Goal: Task Accomplishment & Management: Manage account settings

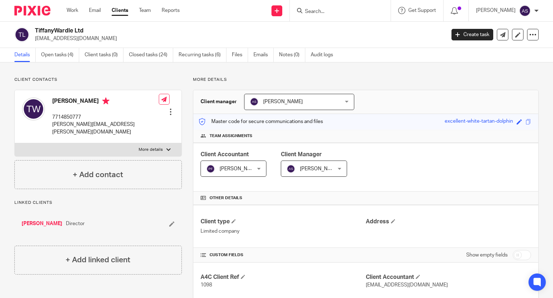
drag, startPoint x: 0, startPoint y: 0, endPoint x: 180, endPoint y: 5, distance: 180.5
click at [180, 5] on div "Work Email Clients Team Reports Work Email Clients Team Reports Settings Send n…" at bounding box center [276, 11] width 553 height 22
click at [59, 52] on link "Open tasks (4)" at bounding box center [60, 55] width 38 height 14
click at [79, 14] on div "Work Email Clients Team Reports Work Email Clients Team Reports Settings" at bounding box center [124, 10] width 131 height 21
click at [76, 13] on link "Work" at bounding box center [73, 10] width 12 height 7
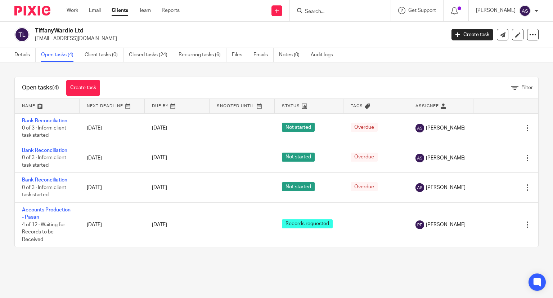
click at [334, 6] on form at bounding box center [342, 10] width 77 height 9
click at [332, 13] on input "Search" at bounding box center [336, 12] width 65 height 6
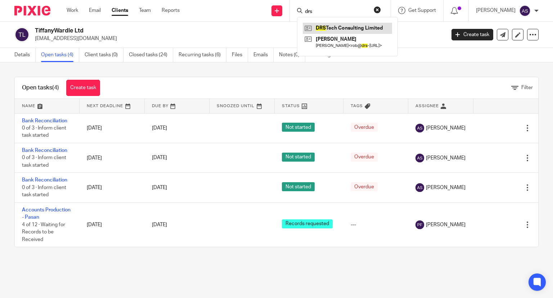
type input "drs"
click at [378, 26] on link at bounding box center [347, 28] width 89 height 11
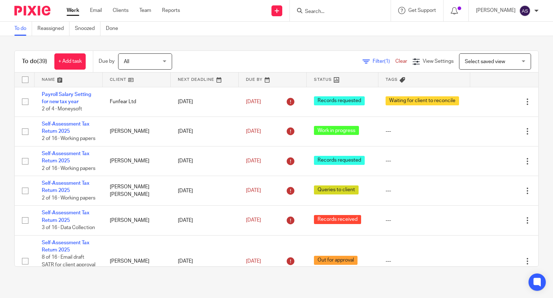
click at [303, 11] on icon at bounding box center [299, 10] width 5 height 5
click at [316, 10] on input "Search" at bounding box center [336, 12] width 65 height 6
click at [324, 11] on input "Search" at bounding box center [336, 12] width 65 height 6
click at [320, 13] on input "Search" at bounding box center [336, 12] width 65 height 6
click at [321, 12] on input "Search" at bounding box center [336, 12] width 65 height 6
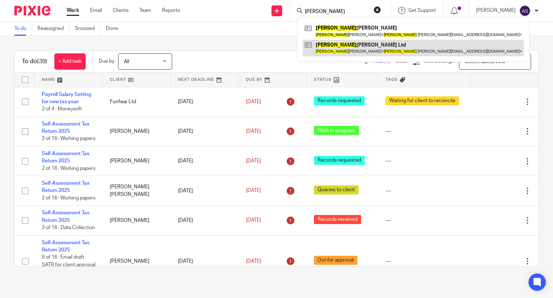
type input "tiffany"
click at [361, 46] on link at bounding box center [413, 48] width 221 height 17
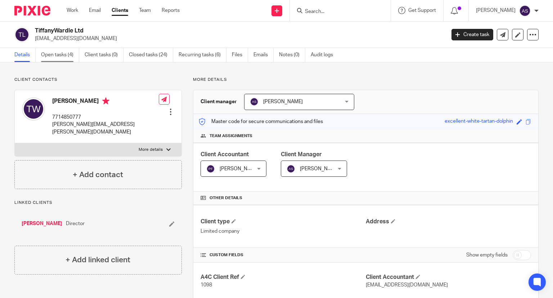
click at [64, 55] on link "Open tasks (4)" at bounding box center [60, 55] width 38 height 14
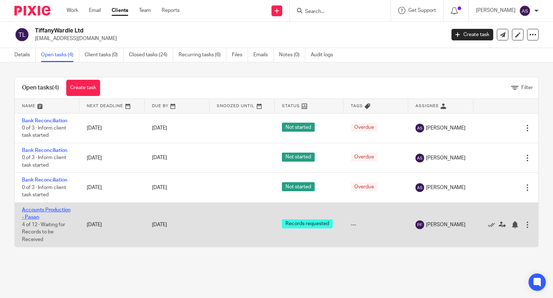
click at [66, 210] on link "Accounts Production - Pasan" at bounding box center [46, 213] width 49 height 12
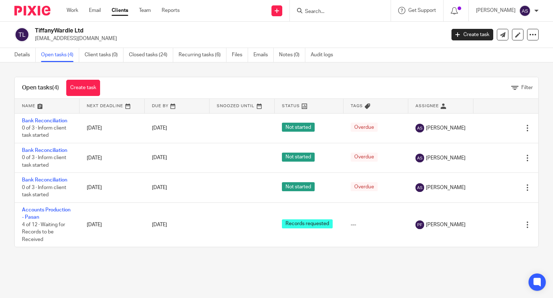
drag, startPoint x: 35, startPoint y: 29, endPoint x: 73, endPoint y: 28, distance: 38.9
click at [106, 29] on div "TiffanyWardle Ltd tiffanyguides@gmail.com" at bounding box center [227, 34] width 426 height 15
copy h2 "TiffanyWardle Ltd"
drag, startPoint x: 33, startPoint y: 39, endPoint x: 103, endPoint y: 39, distance: 69.9
click at [103, 39] on div "TiffanyWardle Ltd tiffanyguides@gmail.com" at bounding box center [227, 34] width 426 height 15
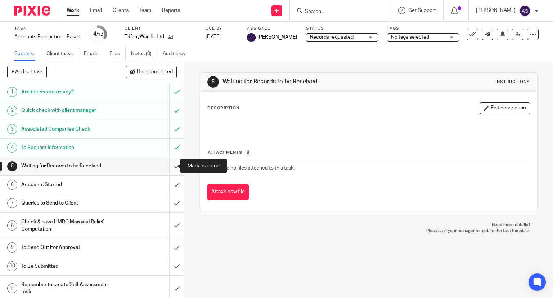
click at [167, 166] on input "submit" at bounding box center [92, 166] width 184 height 18
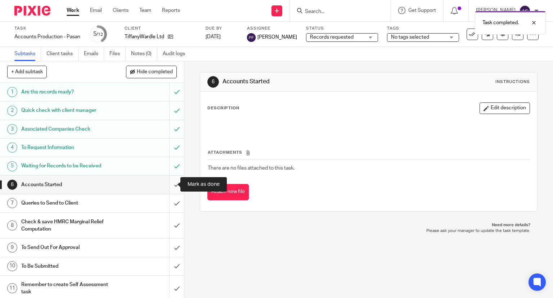
click at [168, 185] on input "submit" at bounding box center [92, 184] width 184 height 18
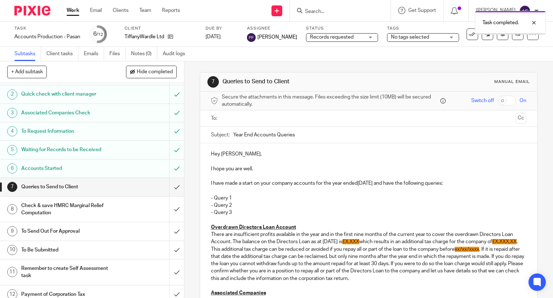
scroll to position [21, 0]
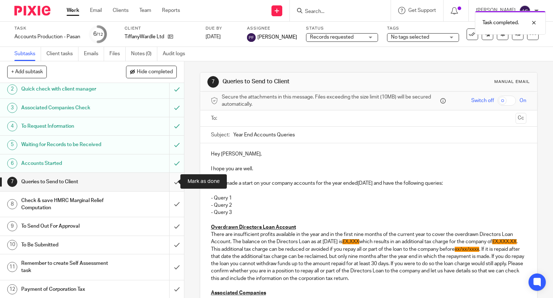
click at [168, 182] on input "submit" at bounding box center [92, 182] width 184 height 18
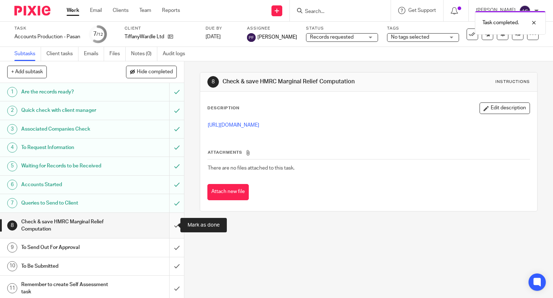
click at [166, 223] on input "submit" at bounding box center [92, 226] width 184 height 26
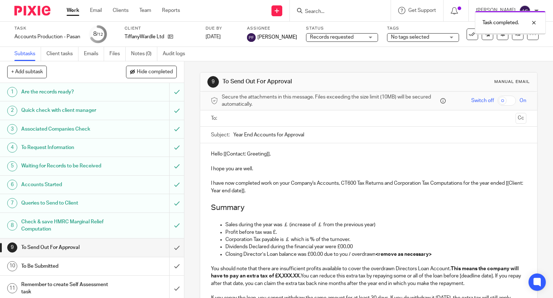
scroll to position [21, 0]
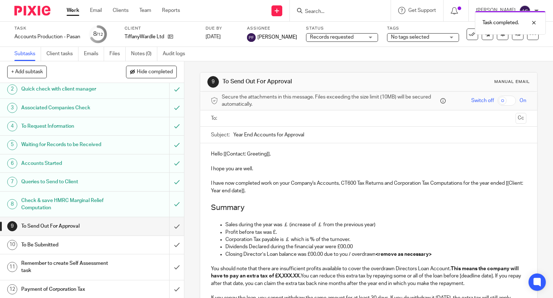
click at [61, 223] on h1 "To Send Out For Approval" at bounding box center [68, 225] width 94 height 11
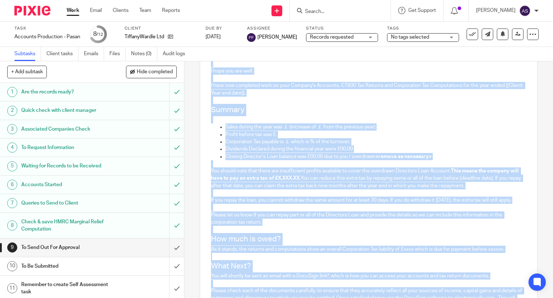
scroll to position [236, 0]
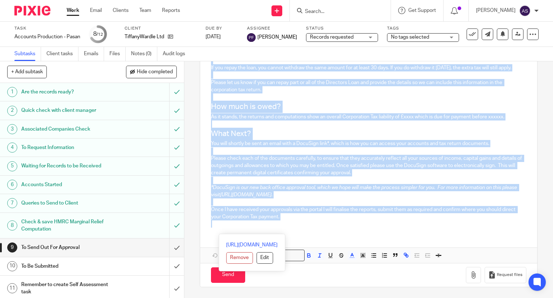
drag, startPoint x: 209, startPoint y: 150, endPoint x: 313, endPoint y: 226, distance: 129.0
click at [313, 226] on div "Hello [[Contact: Greeting]], I hope you are well. I have now completed work on …" at bounding box center [369, 73] width 338 height 320
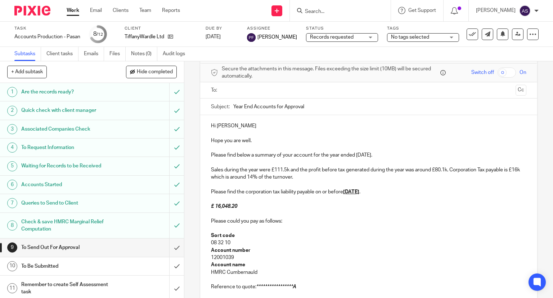
scroll to position [0, 0]
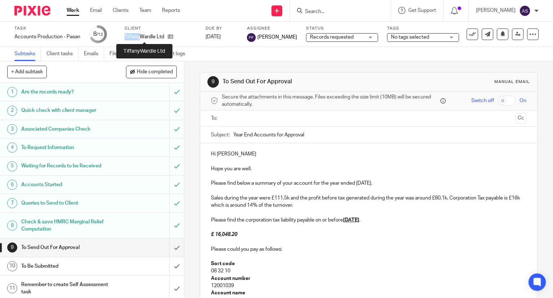
drag, startPoint x: 125, startPoint y: 36, endPoint x: 140, endPoint y: 38, distance: 15.2
click at [140, 38] on p "TiffanyWardle Ltd" at bounding box center [145, 36] width 40 height 7
copy p "Tiffany"
click at [248, 188] on p at bounding box center [369, 190] width 316 height 7
drag, startPoint x: 215, startPoint y: 154, endPoint x: 231, endPoint y: 156, distance: 16.4
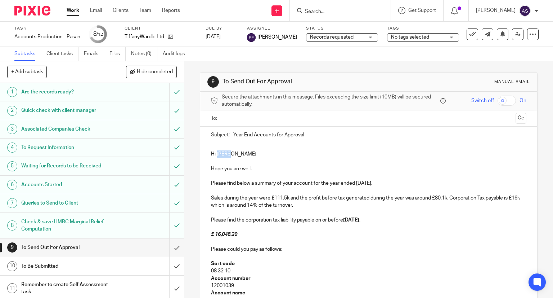
click at [231, 156] on p "Hi Robyn" at bounding box center [369, 153] width 316 height 7
paste div
drag, startPoint x: 356, startPoint y: 182, endPoint x: 387, endPoint y: 185, distance: 31.8
click at [387, 185] on p "Please find below a summary of your account for the year ended 31st Mar 2019." at bounding box center [369, 182] width 316 height 7
drag, startPoint x: 273, startPoint y: 198, endPoint x: 285, endPoint y: 198, distance: 12.3
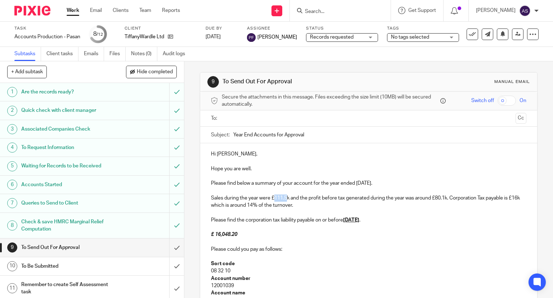
click at [285, 198] on p "Sales during the year were £111.5k and the profit before tax generated during t…" at bounding box center [369, 201] width 316 height 15
drag, startPoint x: 432, startPoint y: 198, endPoint x: 441, endPoint y: 201, distance: 9.2
click at [441, 201] on p "Sales during the year were £73.2k and the profit before tax generated during th…" at bounding box center [369, 201] width 316 height 15
click at [438, 199] on p "Sales during the year were £73.2k and the profit before tax generated during th…" at bounding box center [369, 201] width 316 height 15
click at [434, 198] on p "Sales during the year were £73.2k and the profit before tax generated during th…" at bounding box center [369, 201] width 316 height 15
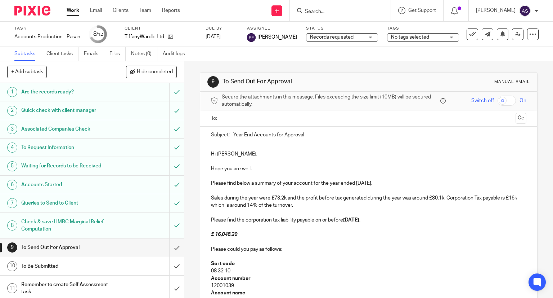
click at [434, 197] on p "Sales during the year were £73.2k and the profit before tax generated during th…" at bounding box center [369, 201] width 316 height 15
drag, startPoint x: 433, startPoint y: 197, endPoint x: 441, endPoint y: 200, distance: 9.0
click at [441, 200] on p "Sales during the year were £73.2k and the profit before tax generated during th…" at bounding box center [369, 201] width 316 height 15
click at [446, 196] on p "Sales during the year were £73.2k and the profit before tax generated during th…" at bounding box center [369, 201] width 316 height 15
drag, startPoint x: 236, startPoint y: 204, endPoint x: 240, endPoint y: 206, distance: 4.8
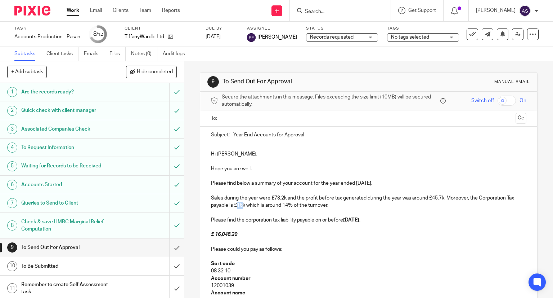
click at [240, 206] on p "Sales during the year were £73.2k and the profit before tax generated during th…" at bounding box center [369, 201] width 316 height 15
drag, startPoint x: 247, startPoint y: 205, endPoint x: 331, endPoint y: 206, distance: 84.3
click at [331, 206] on p "Sales during the year were £73.2k and the profit before tax generated during th…" at bounding box center [369, 201] width 316 height 15
drag, startPoint x: 345, startPoint y: 219, endPoint x: 377, endPoint y: 217, distance: 32.8
click at [359, 217] on u "31st Dec 2020" at bounding box center [351, 219] width 16 height 5
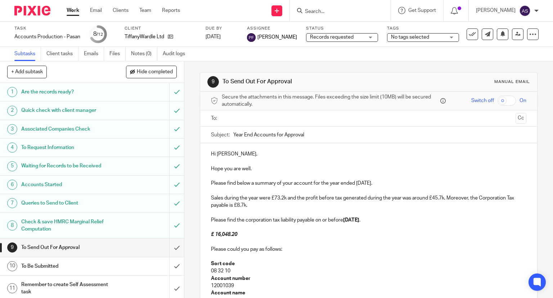
click at [349, 220] on strong "26 January 2026" at bounding box center [351, 219] width 16 height 5
drag, startPoint x: 345, startPoint y: 219, endPoint x: 388, endPoint y: 221, distance: 42.9
click at [388, 221] on p "Please find the corporation tax liability payable on or before 26th January 202…" at bounding box center [369, 219] width 316 height 7
click at [367, 228] on p at bounding box center [369, 226] width 316 height 7
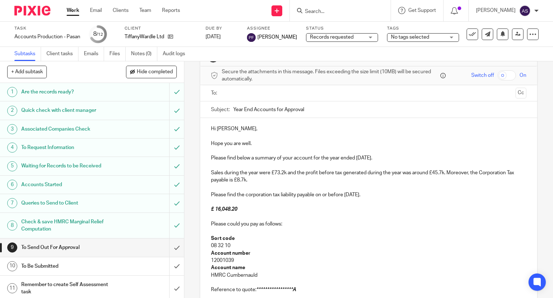
scroll to position [36, 0]
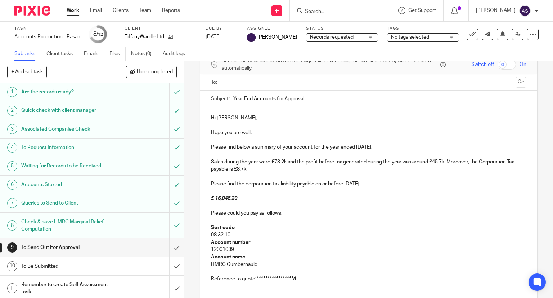
drag, startPoint x: 344, startPoint y: 182, endPoint x: 386, endPoint y: 186, distance: 42.3
click at [386, 186] on p "Please find the corporation tax liability payable on or before 26th January 202…" at bounding box center [369, 183] width 316 height 7
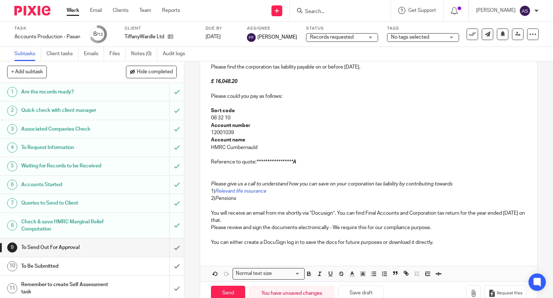
scroll to position [170, 0]
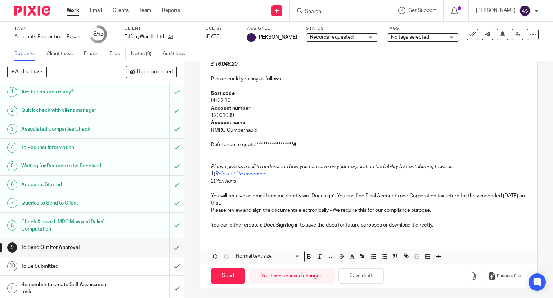
drag, startPoint x: 307, startPoint y: 255, endPoint x: 314, endPoint y: 255, distance: 7.2
click at [308, 255] on icon "button" at bounding box center [309, 256] width 6 height 6
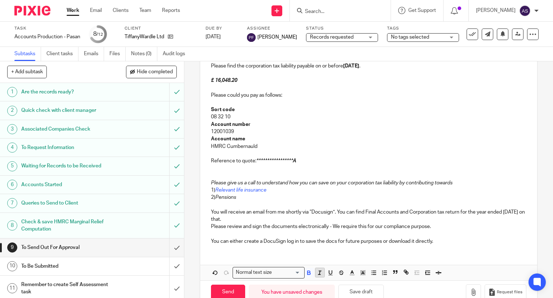
click at [318, 271] on icon "button" at bounding box center [320, 272] width 6 height 6
click at [401, 121] on p "Account number" at bounding box center [369, 124] width 316 height 7
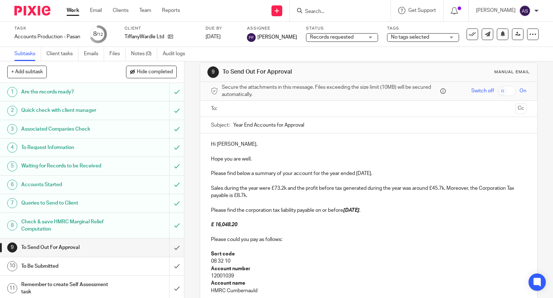
scroll to position [82, 0]
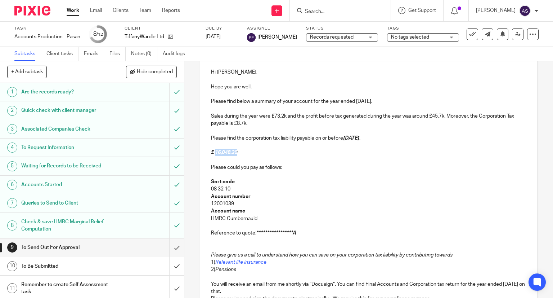
drag, startPoint x: 214, startPoint y: 153, endPoint x: 239, endPoint y: 155, distance: 25.6
click at [239, 155] on p "£ 16,048.20" at bounding box center [369, 152] width 316 height 7
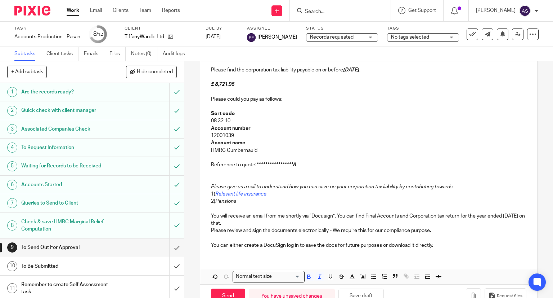
scroll to position [170, 0]
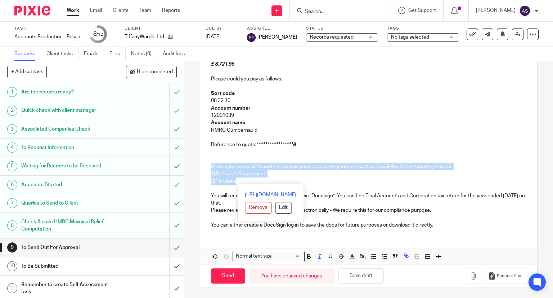
drag, startPoint x: 246, startPoint y: 182, endPoint x: 201, endPoint y: 166, distance: 47.3
click at [201, 166] on div "**********" at bounding box center [369, 103] width 338 height 261
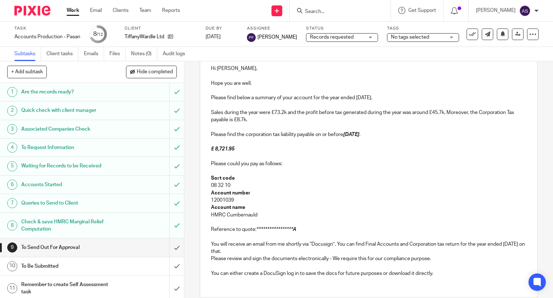
scroll to position [86, 0]
drag, startPoint x: 356, startPoint y: 95, endPoint x: 389, endPoint y: 98, distance: 33.6
click at [389, 98] on p "Please find below a summary of your account for the year ended 30th April 2025." at bounding box center [369, 97] width 316 height 7
copy p "30th April 2025"
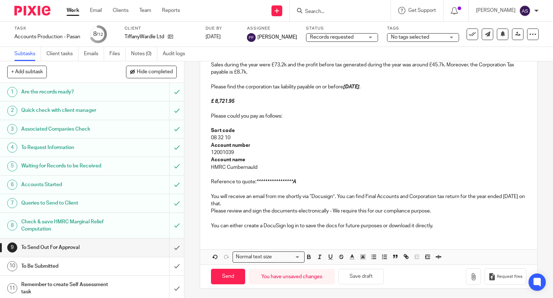
scroll to position [133, 0]
drag, startPoint x: 503, startPoint y: 196, endPoint x: 230, endPoint y: 203, distance: 273.5
click at [230, 203] on p "You will receive an email from me shortly via “Docusign”. You can find Final Ac…" at bounding box center [369, 199] width 316 height 15
click at [438, 212] on p "Please review and sign the documents electronically - We require this for our c…" at bounding box center [369, 210] width 316 height 7
click at [437, 226] on p "You can either create a DocuSign log in to save the docs for future purposes or…" at bounding box center [369, 225] width 316 height 7
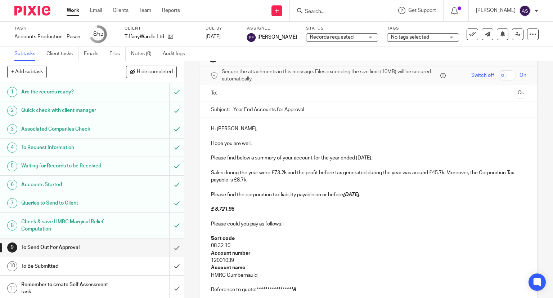
scroll to position [0, 0]
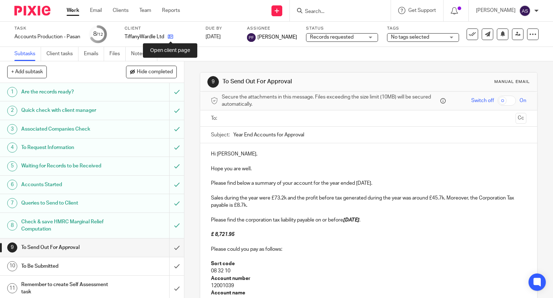
click at [171, 38] on icon at bounding box center [170, 36] width 5 height 5
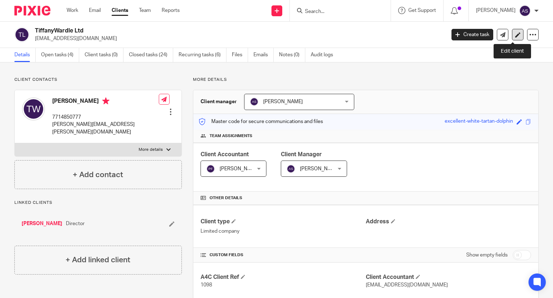
click at [515, 36] on icon at bounding box center [517, 34] width 5 height 5
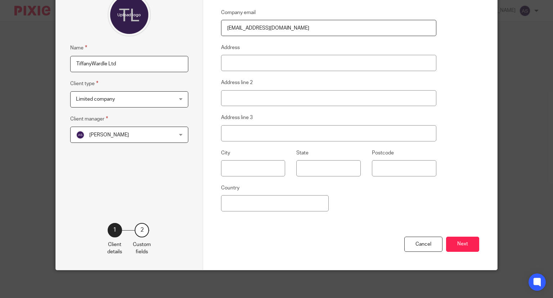
scroll to position [73, 0]
click at [459, 242] on button "Next" at bounding box center [462, 243] width 33 height 15
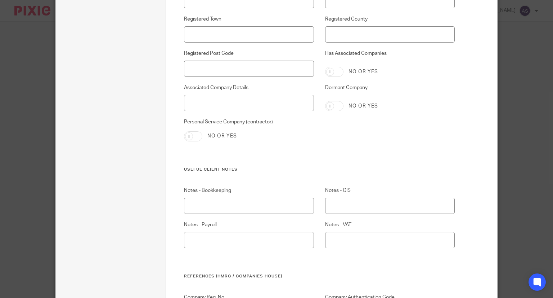
scroll to position [398, 0]
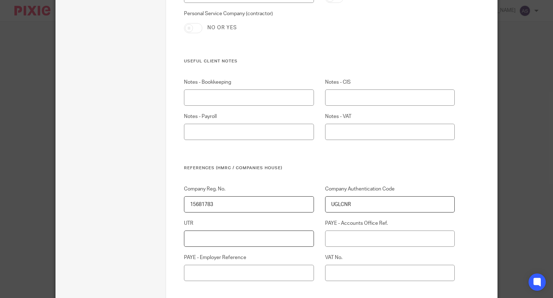
click at [196, 235] on input "UTR" at bounding box center [249, 238] width 130 height 16
paste input "2431517769"
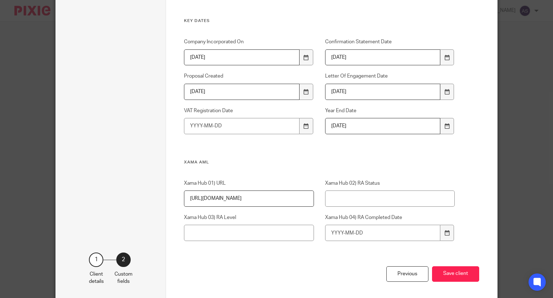
scroll to position [969, 0]
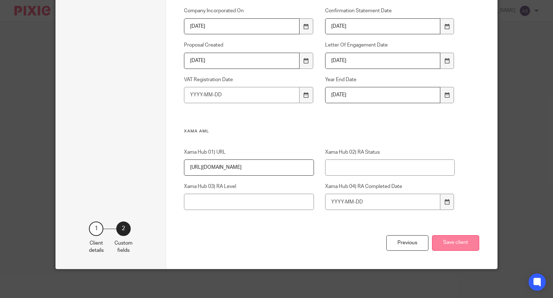
type input "2431517769"
click at [450, 241] on button "Save client" at bounding box center [455, 242] width 47 height 15
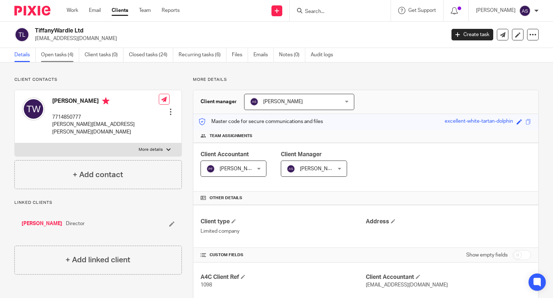
click at [61, 55] on link "Open tasks (4)" at bounding box center [60, 55] width 38 height 14
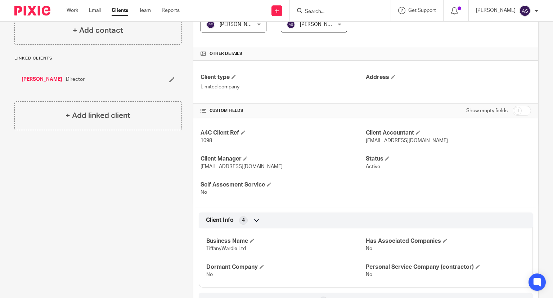
scroll to position [288, 0]
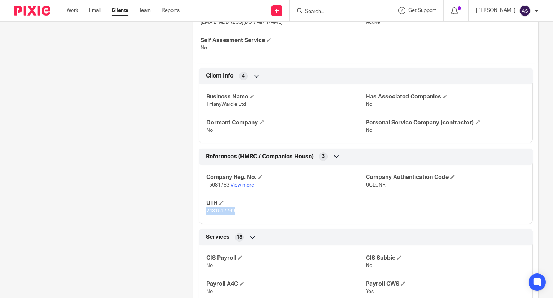
drag, startPoint x: 203, startPoint y: 211, endPoint x: 238, endPoint y: 212, distance: 35.0
click at [238, 212] on div "Company Reg. No. 15681783 View more Company Authentication Code UGLCNR UTR 2431…" at bounding box center [366, 191] width 334 height 65
copy span "2431517769"
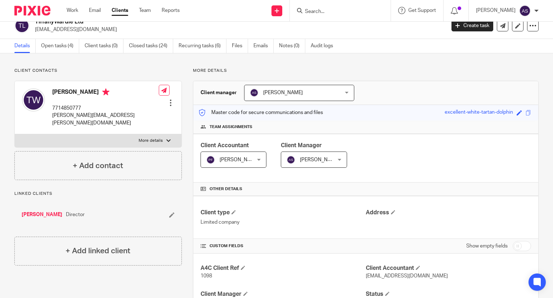
scroll to position [0, 0]
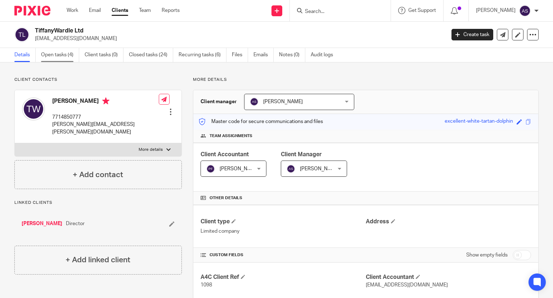
click at [61, 58] on link "Open tasks (4)" at bounding box center [60, 55] width 38 height 14
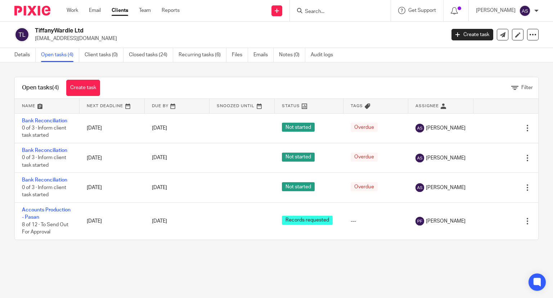
drag, startPoint x: 339, startPoint y: 9, endPoint x: 333, endPoint y: 13, distance: 7.5
click at [339, 9] on input "Search" at bounding box center [336, 12] width 65 height 6
type input "save our"
click at [349, 31] on link at bounding box center [359, 31] width 112 height 17
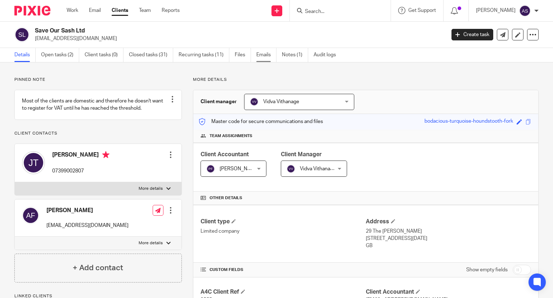
click at [268, 55] on link "Emails" at bounding box center [266, 55] width 20 height 14
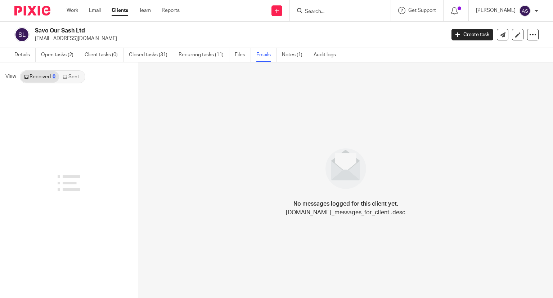
click at [67, 77] on link "Sent" at bounding box center [71, 77] width 25 height 12
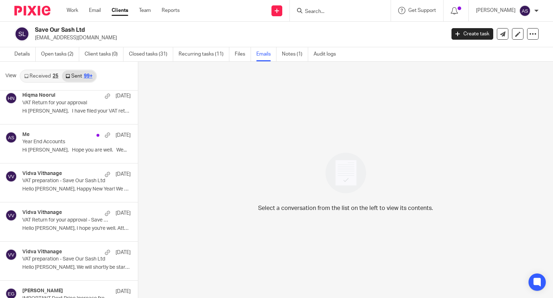
scroll to position [2530, 0]
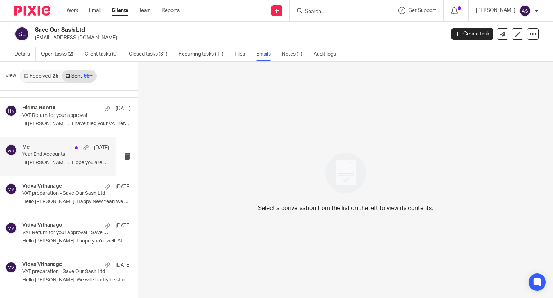
click at [56, 160] on p "Hi Joe, Hope you are well. We..." at bounding box center [65, 163] width 87 height 6
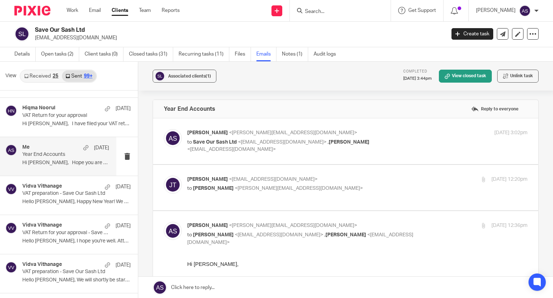
scroll to position [0, 0]
click at [263, 142] on span "<info@saveoursash.co.uk>" at bounding box center [282, 141] width 89 height 5
checkbox input "true"
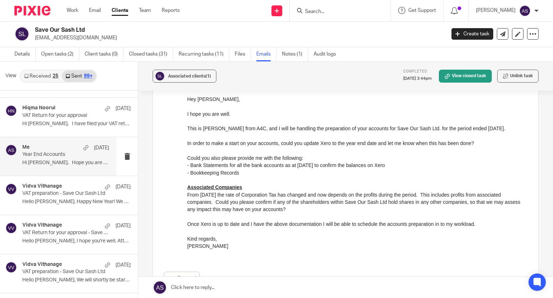
scroll to position [216, 0]
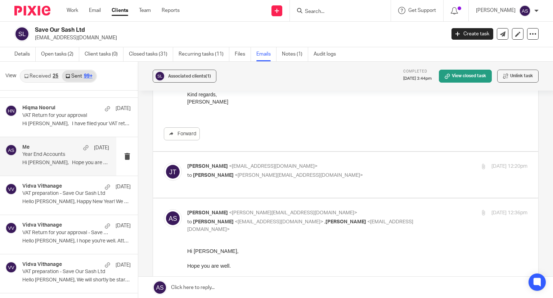
click at [248, 181] on label at bounding box center [345, 175] width 385 height 46
click at [164, 162] on input "checkbox" at bounding box center [164, 162] width 0 height 0
checkbox input "true"
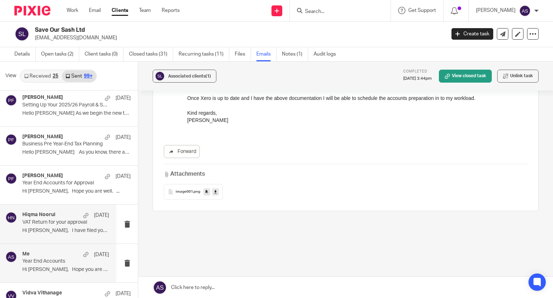
scroll to position [2422, 0]
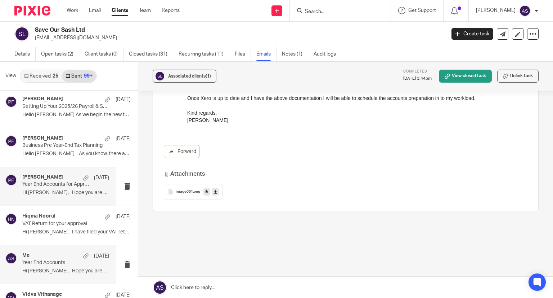
click at [58, 175] on h4 "Pasan Fernando" at bounding box center [42, 177] width 41 height 6
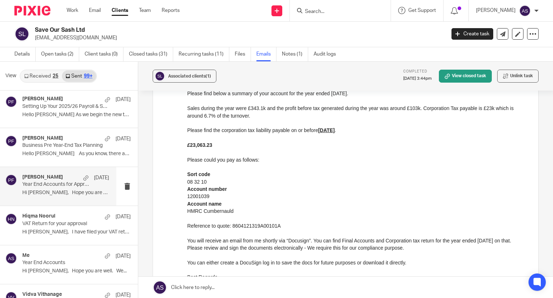
scroll to position [144, 0]
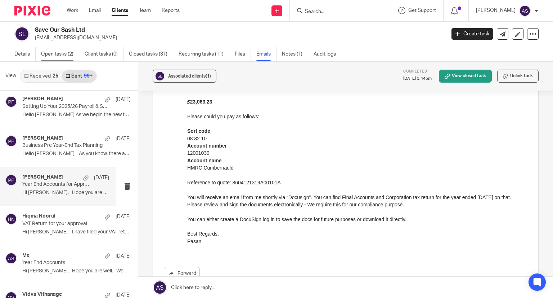
click at [51, 57] on link "Open tasks (2)" at bounding box center [60, 54] width 38 height 14
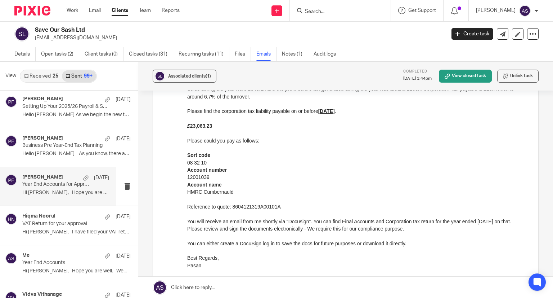
scroll to position [108, 0]
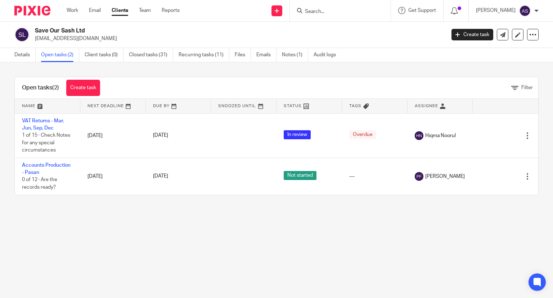
click at [321, 13] on input "Search" at bounding box center [336, 12] width 65 height 6
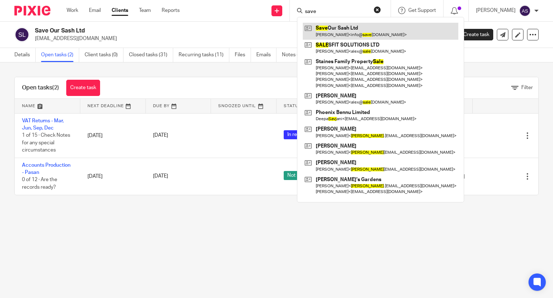
type input "save"
click at [340, 28] on link at bounding box center [381, 31] width 156 height 17
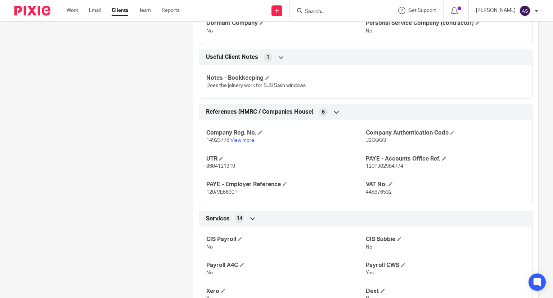
scroll to position [432, 0]
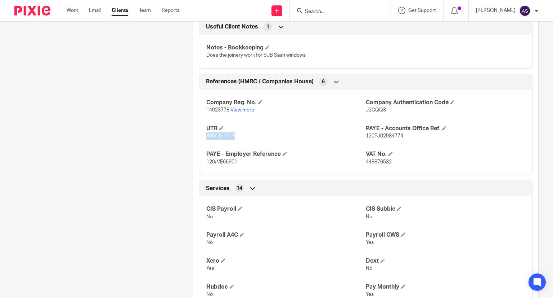
drag, startPoint x: 205, startPoint y: 134, endPoint x: 235, endPoint y: 135, distance: 30.3
click at [238, 137] on p "8604121319" at bounding box center [286, 135] width 160 height 7
copy span "8604121319"
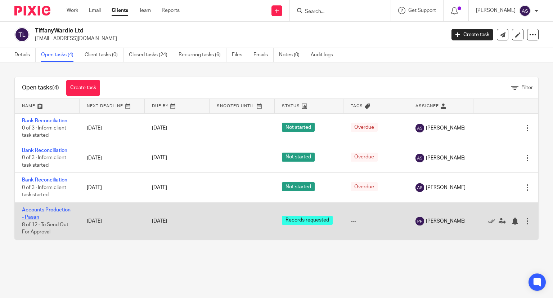
click at [50, 209] on link "Accounts Production - Pasan" at bounding box center [46, 213] width 49 height 12
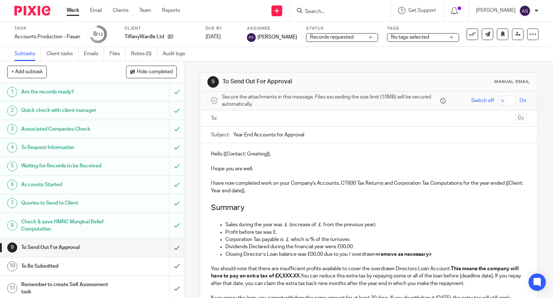
click at [59, 248] on h1 "To Send Out For Approval" at bounding box center [68, 247] width 94 height 11
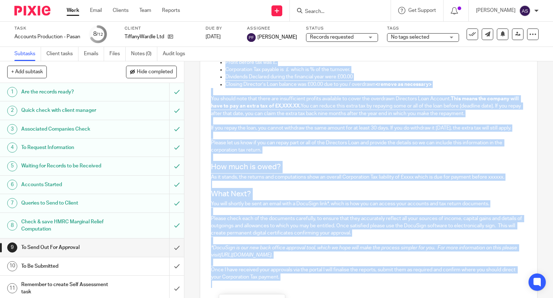
scroll to position [236, 0]
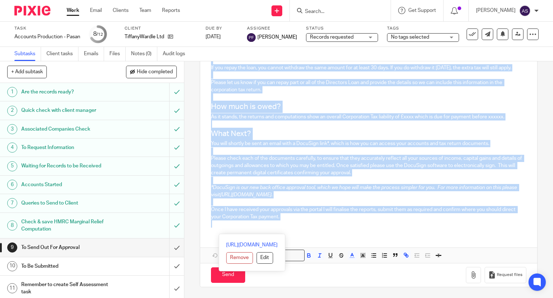
drag, startPoint x: 209, startPoint y: 153, endPoint x: 366, endPoint y: 209, distance: 167.0
click at [437, 297] on html "Work Email Clients Team Reports Work Email Clients Team Reports Settings Send n…" at bounding box center [276, 149] width 553 height 298
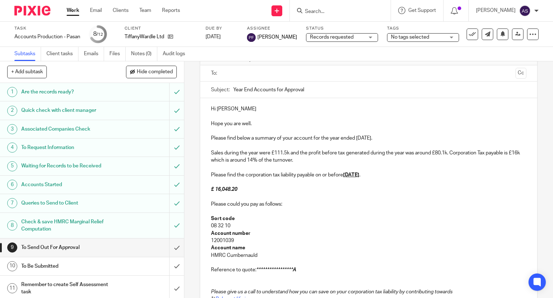
scroll to position [0, 0]
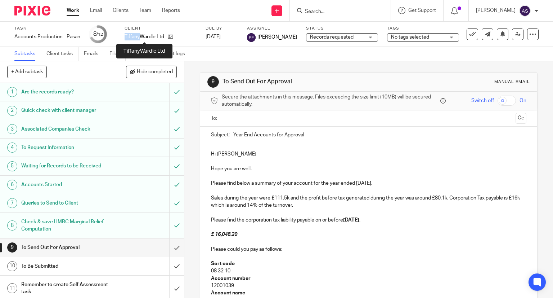
drag, startPoint x: 124, startPoint y: 34, endPoint x: 141, endPoint y: 39, distance: 17.8
click at [141, 39] on p "TiffanyWardle Ltd" at bounding box center [145, 36] width 40 height 7
copy p "Tiffany"
drag, startPoint x: 215, startPoint y: 152, endPoint x: 232, endPoint y: 155, distance: 17.4
click at [232, 155] on p "Hi Robyn" at bounding box center [369, 153] width 316 height 7
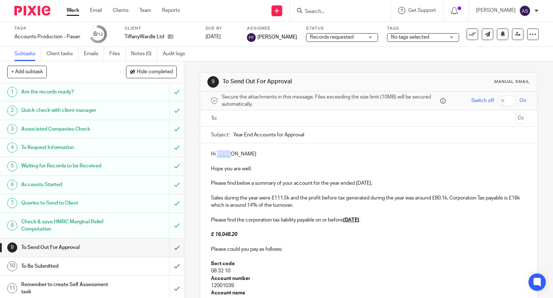
paste div
click at [355, 182] on p "Please find below a summary of your account for the year ended 31st Mar 2019." at bounding box center [369, 182] width 316 height 7
drag, startPoint x: 356, startPoint y: 183, endPoint x: 389, endPoint y: 184, distance: 32.8
click at [389, 184] on p "Please find below a summary of your account for the year ended 31st Mar 2019." at bounding box center [369, 182] width 316 height 7
drag, startPoint x: 356, startPoint y: 183, endPoint x: 383, endPoint y: 183, distance: 26.7
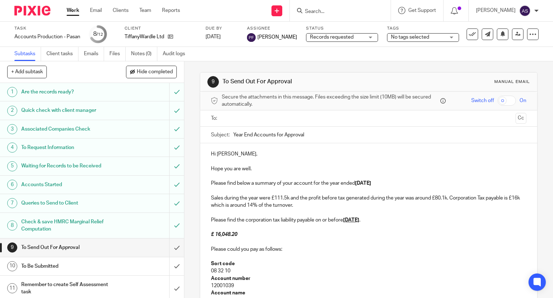
click at [371, 185] on strong "30 April 2025" at bounding box center [363, 182] width 16 height 5
click at [371, 183] on strong "30 April 2025" at bounding box center [363, 182] width 16 height 5
click at [386, 183] on p "Please find below a summary of your account for the year ended 30 April 2025" at bounding box center [369, 182] width 316 height 7
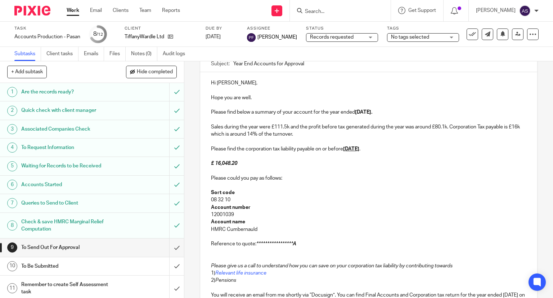
scroll to position [72, 0]
drag, startPoint x: 255, startPoint y: 241, endPoint x: 310, endPoint y: 244, distance: 54.8
click at [310, 244] on p "**********" at bounding box center [369, 242] width 316 height 7
drag, startPoint x: 308, startPoint y: 243, endPoint x: 255, endPoint y: 243, distance: 53.3
click at [255, 243] on p "Reference to quote: 2431517769A00101A" at bounding box center [369, 242] width 316 height 7
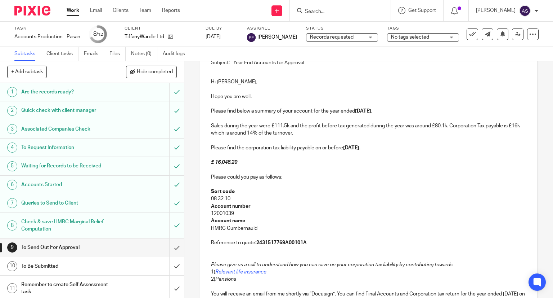
click at [301, 227] on p "HMRC Cumbernauld" at bounding box center [369, 227] width 316 height 7
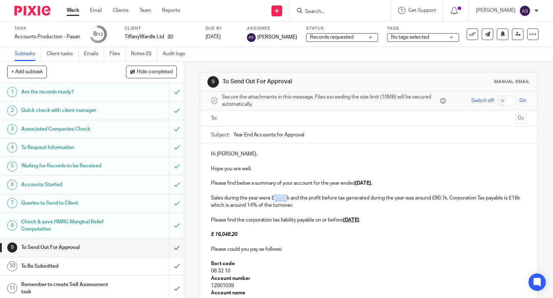
drag, startPoint x: 273, startPoint y: 198, endPoint x: 284, endPoint y: 198, distance: 11.5
click at [284, 198] on p "Sales during the year were £111.5k and the profit before tax generated during t…" at bounding box center [369, 201] width 316 height 15
drag, startPoint x: 432, startPoint y: 198, endPoint x: 441, endPoint y: 200, distance: 9.6
click at [441, 200] on p "Sales during the year were £73.2k and the profit before tax generated during th…" at bounding box center [369, 201] width 316 height 15
drag, startPoint x: 212, startPoint y: 203, endPoint x: 216, endPoint y: 206, distance: 5.7
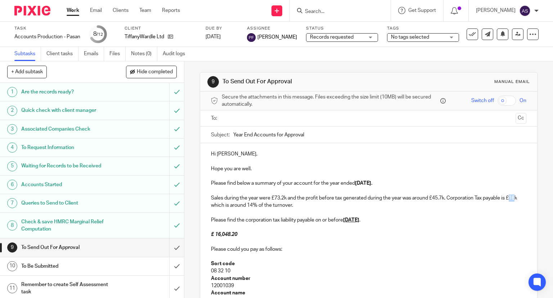
click at [216, 206] on p "Sales during the year were £73.2k and the profit before tax generated during th…" at bounding box center [369, 201] width 316 height 15
drag, startPoint x: 222, startPoint y: 205, endPoint x: 309, endPoint y: 207, distance: 86.5
click at [308, 207] on p "Sales during the year were £73.2k and the profit before tax generated during th…" at bounding box center [369, 201] width 316 height 15
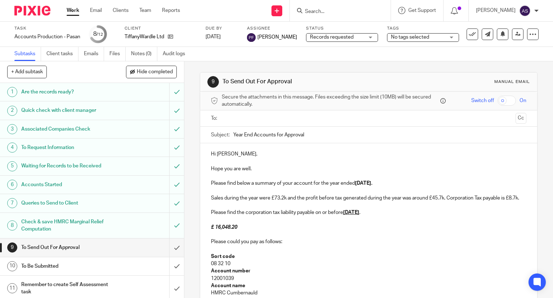
click at [447, 198] on p "Sales during the year were £73.2k and the profit before tax generated during th…" at bounding box center [369, 197] width 316 height 7
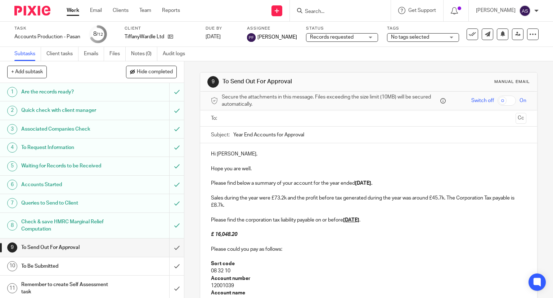
drag, startPoint x: 344, startPoint y: 217, endPoint x: 376, endPoint y: 220, distance: 32.2
click at [359, 220] on u "31st Dec 2020" at bounding box center [351, 219] width 16 height 5
click at [347, 219] on strong "26 January 2026" at bounding box center [351, 219] width 16 height 5
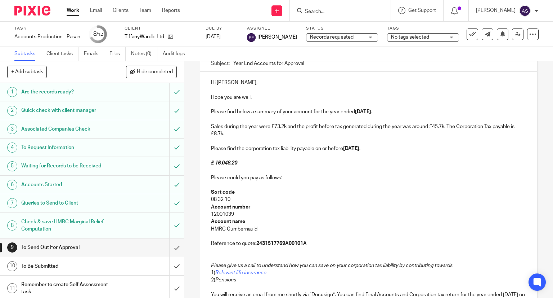
scroll to position [72, 0]
drag, startPoint x: 214, startPoint y: 160, endPoint x: 242, endPoint y: 162, distance: 28.2
click at [242, 162] on p "£ 16,048.20" at bounding box center [369, 161] width 316 height 7
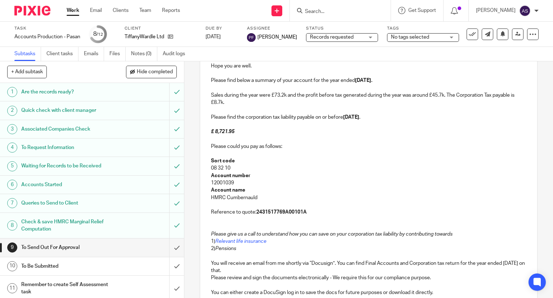
scroll to position [144, 0]
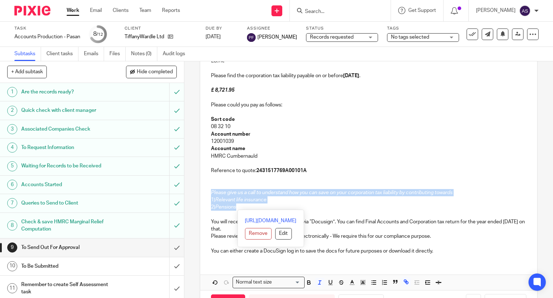
drag, startPoint x: 247, startPoint y: 209, endPoint x: 202, endPoint y: 191, distance: 48.8
click at [202, 191] on div "Hi Tiffany, Hope you are well. Please find below a summary of your account for …" at bounding box center [369, 129] width 338 height 261
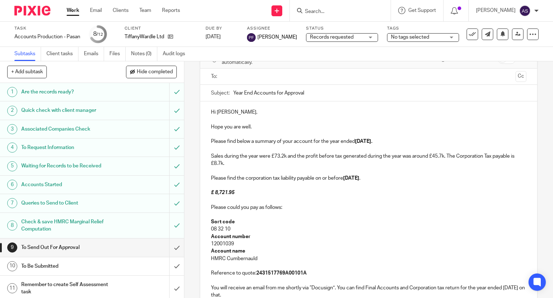
scroll to position [26, 0]
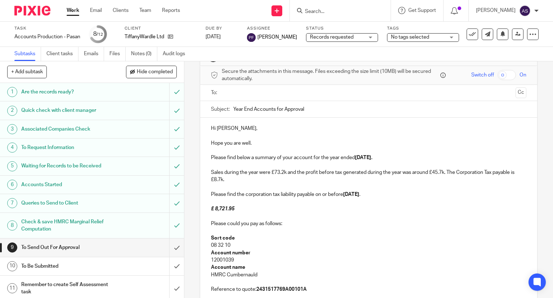
drag, startPoint x: 356, startPoint y: 157, endPoint x: 388, endPoint y: 157, distance: 31.7
click at [388, 157] on p "Please find below a summary of your account for the year ended 30 April 2025." at bounding box center [369, 157] width 316 height 7
copy strong "30 April 2025."
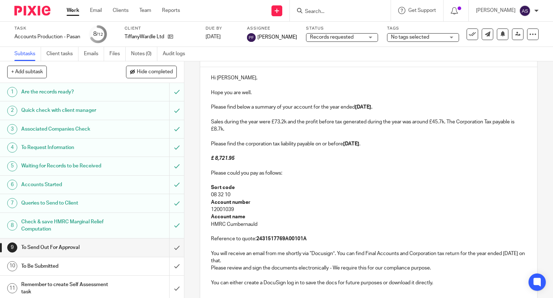
scroll to position [133, 0]
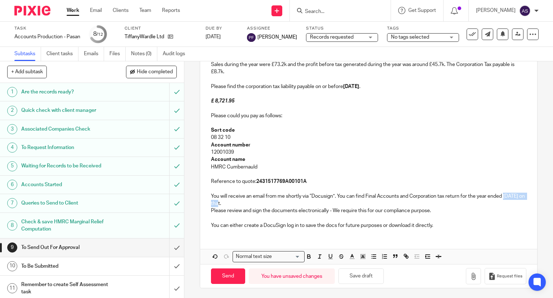
drag, startPoint x: 503, startPoint y: 193, endPoint x: 229, endPoint y: 205, distance: 273.6
click at [229, 205] on p "You will receive an email from me shortly via “Docusign”. You can find Final Ac…" at bounding box center [369, 199] width 316 height 15
drag, startPoint x: 503, startPoint y: 196, endPoint x: 233, endPoint y: 204, distance: 270.3
click at [233, 204] on p "You will receive an email from me shortly via “Docusign”. You can find Final Ac…" at bounding box center [369, 199] width 316 height 15
click at [224, 204] on p "You will receive an email from me shortly via “Docusign”. You can find Final Ac…" at bounding box center [369, 199] width 316 height 15
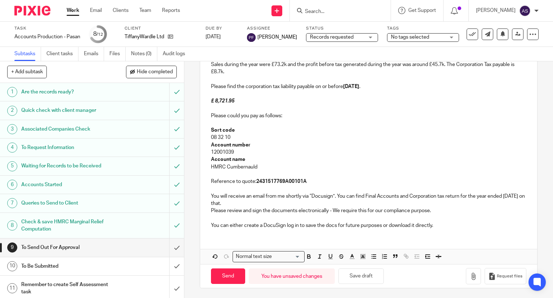
click at [444, 196] on p "You will receive an email from me shortly via “Docusign”. You can find Final Ac…" at bounding box center [369, 199] width 316 height 15
click at [260, 202] on p "You will receive an email from me shortly via “Docusign”. You can find Final Ac…" at bounding box center [369, 199] width 316 height 15
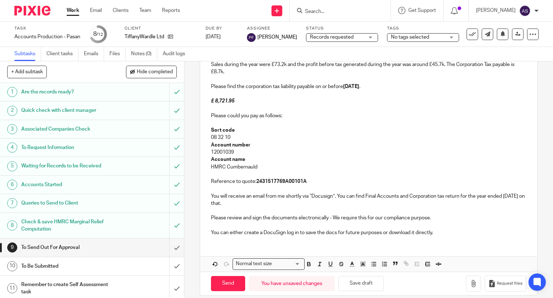
scroll to position [141, 0]
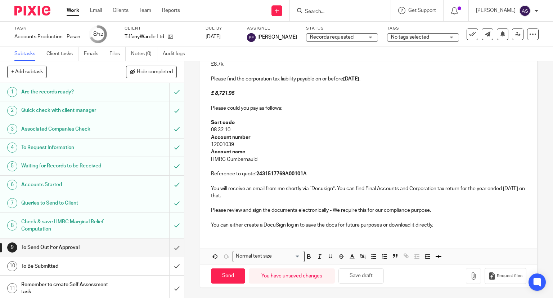
click at [444, 222] on p "You can either create a DocuSign log in to save the docs for future purposes or…" at bounding box center [369, 224] width 316 height 7
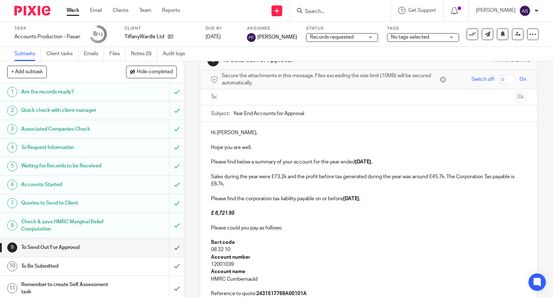
scroll to position [0, 0]
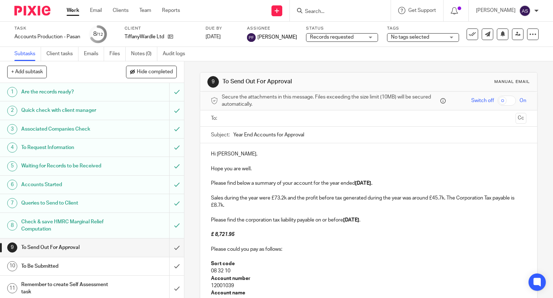
click at [233, 121] on input "text" at bounding box center [368, 118] width 289 height 8
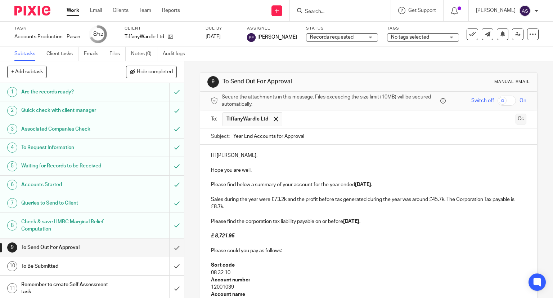
click at [516, 119] on button "Cc" at bounding box center [521, 118] width 11 height 11
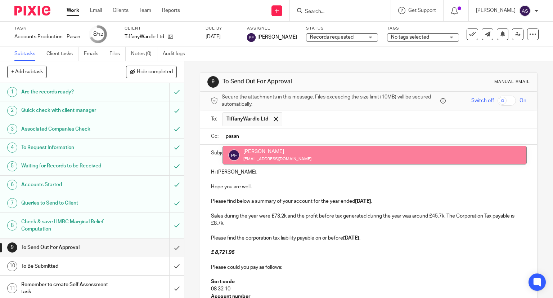
type input "pasan"
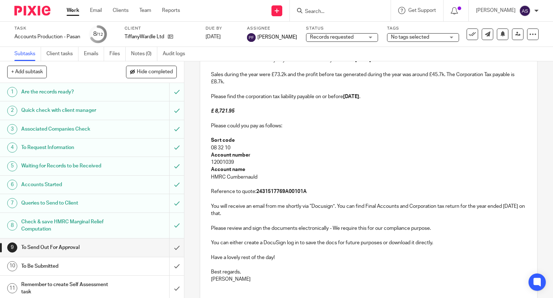
scroll to position [196, 0]
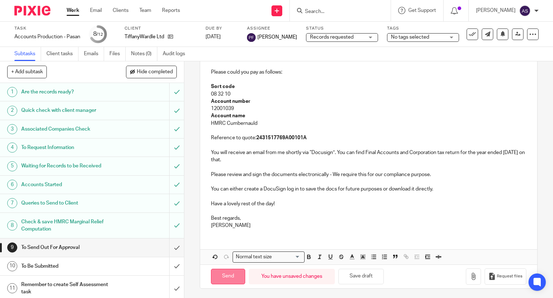
click at [222, 269] on input "Send" at bounding box center [228, 275] width 34 height 15
type input "Sent"
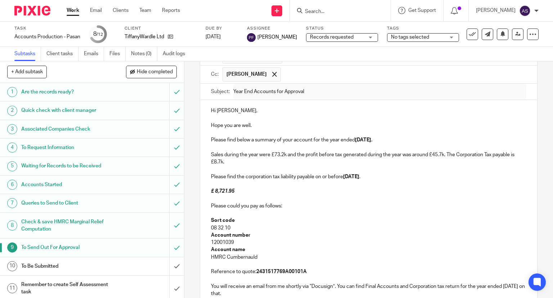
scroll to position [108, 0]
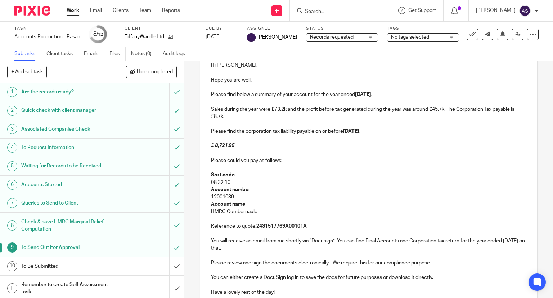
drag, startPoint x: 281, startPoint y: 174, endPoint x: 272, endPoint y: 158, distance: 18.4
click at [281, 175] on p "Sort code" at bounding box center [369, 174] width 316 height 7
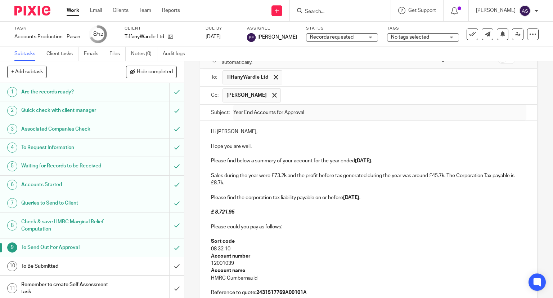
scroll to position [0, 0]
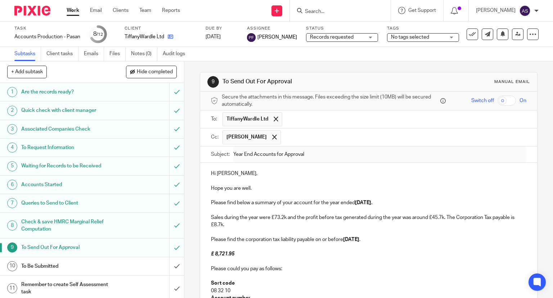
click at [167, 37] on link at bounding box center [168, 36] width 9 height 7
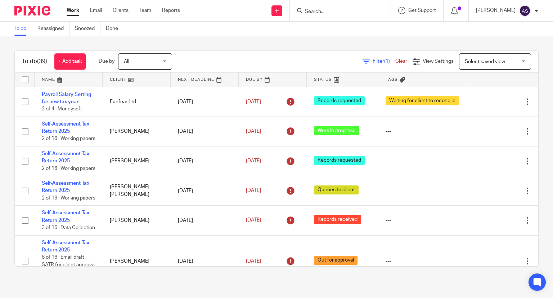
click at [323, 15] on input "Search" at bounding box center [336, 12] width 65 height 6
click at [324, 12] on input "Search" at bounding box center [336, 12] width 65 height 6
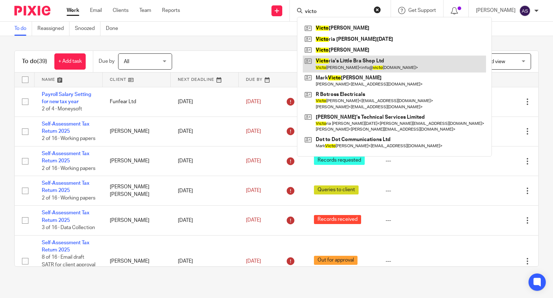
type input "victo"
click at [376, 57] on link at bounding box center [394, 63] width 183 height 17
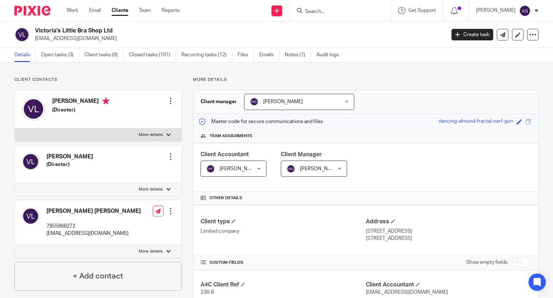
drag, startPoint x: 79, startPoint y: 33, endPoint x: 112, endPoint y: 32, distance: 32.8
click at [139, 32] on h2 "Victoria's Little Bra Shop Ltd" at bounding box center [197, 31] width 325 height 8
copy h2 "Victoria's Little Bra Shop Ltd"
